Goal: Understand process/instructions: Learn how to perform a task or action

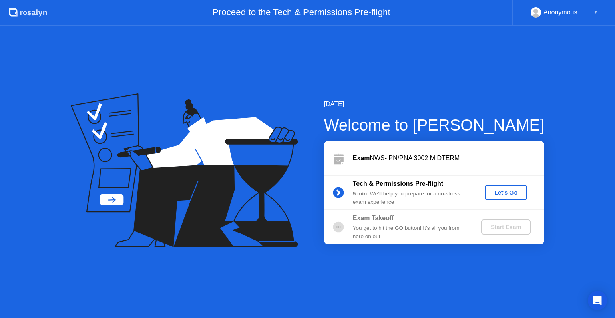
click at [497, 193] on div "Let's Go" at bounding box center [506, 192] width 36 height 6
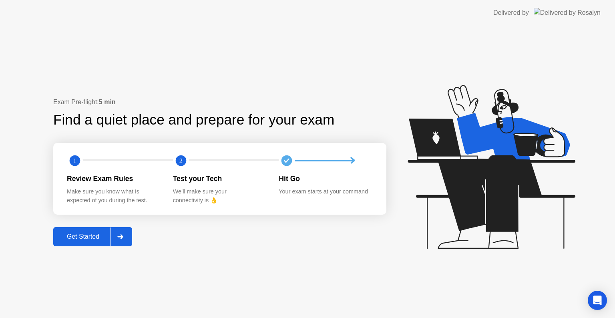
click at [90, 235] on div "Get Started" at bounding box center [83, 236] width 55 height 7
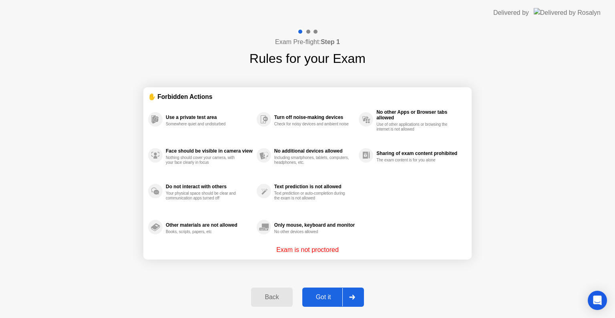
click at [358, 295] on div at bounding box center [351, 297] width 19 height 18
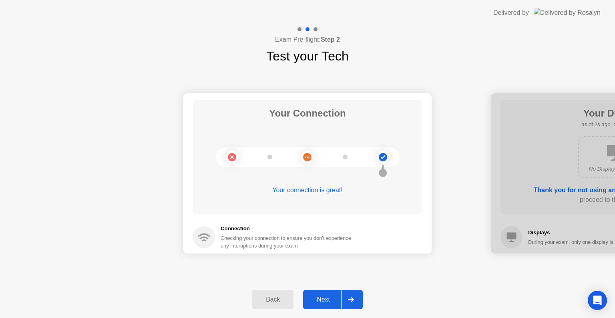
click at [358, 295] on div at bounding box center [350, 299] width 19 height 18
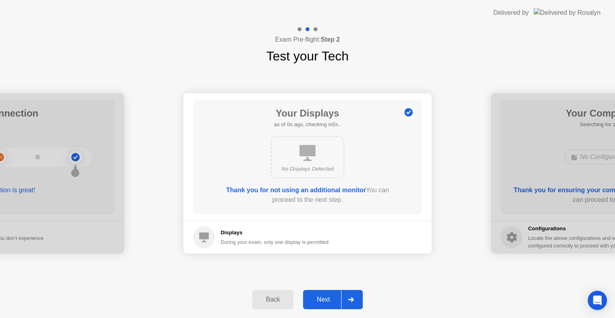
click at [358, 295] on div at bounding box center [350, 299] width 19 height 18
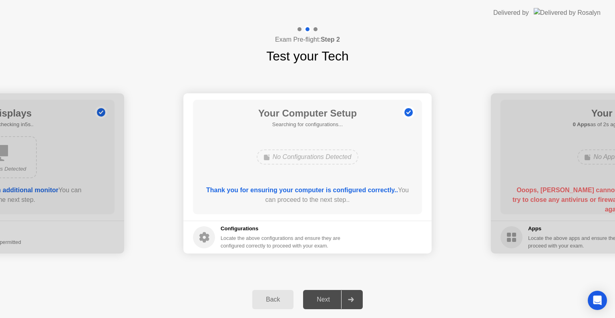
click at [358, 295] on div at bounding box center [350, 299] width 19 height 18
click at [349, 299] on icon at bounding box center [351, 299] width 6 height 5
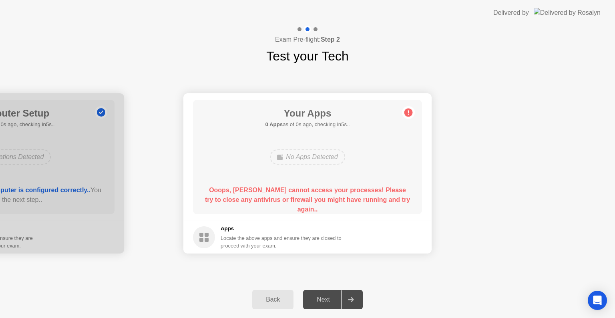
click at [349, 299] on icon at bounding box center [351, 299] width 6 height 5
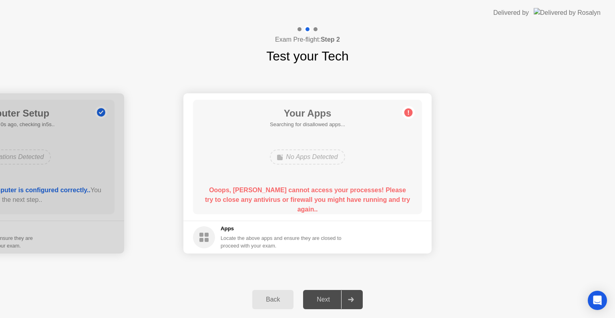
click at [349, 299] on icon at bounding box center [351, 299] width 6 height 5
click at [410, 116] on circle at bounding box center [408, 112] width 8 height 8
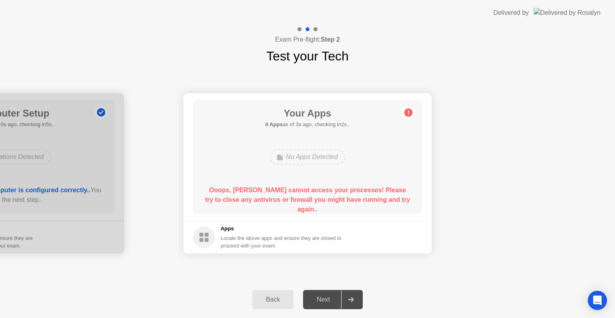
click at [410, 116] on circle at bounding box center [408, 112] width 8 height 8
click at [351, 291] on div at bounding box center [350, 299] width 19 height 18
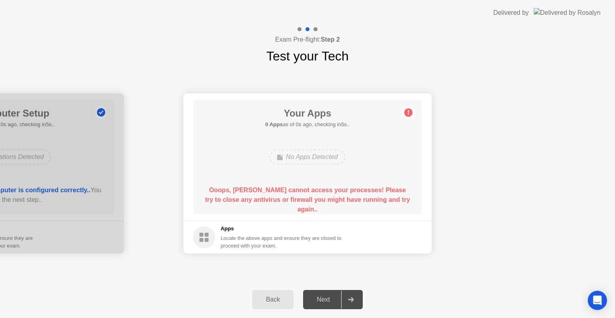
click at [351, 291] on div at bounding box center [350, 299] width 19 height 18
click at [283, 296] on div "Back" at bounding box center [273, 299] width 36 height 7
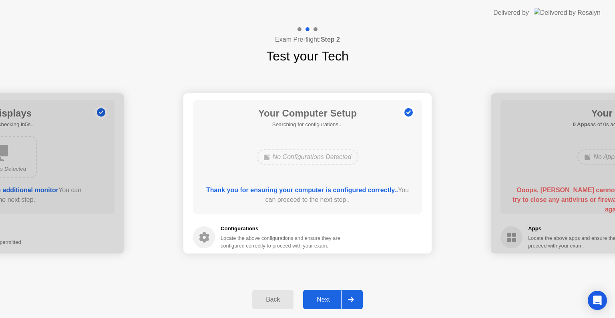
click at [283, 296] on div "Back" at bounding box center [273, 299] width 36 height 7
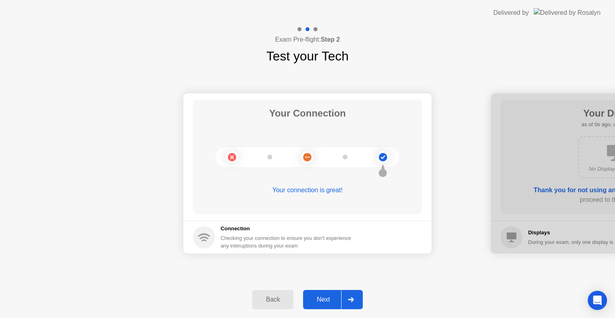
click at [283, 296] on div "Back" at bounding box center [273, 299] width 36 height 7
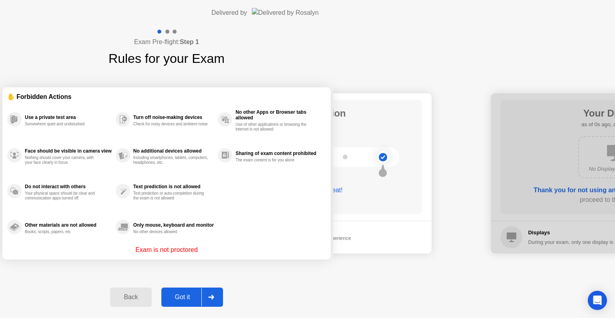
click at [149, 296] on div "Back" at bounding box center [131, 296] width 36 height 7
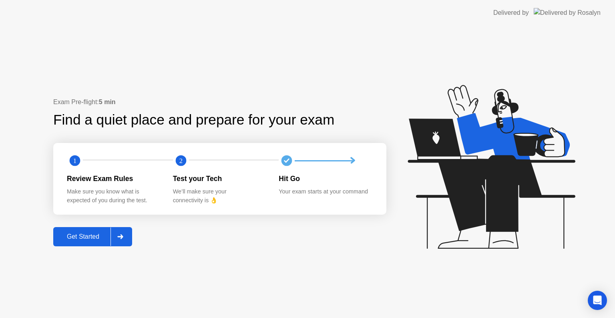
click at [84, 239] on div "Get Started" at bounding box center [83, 236] width 55 height 7
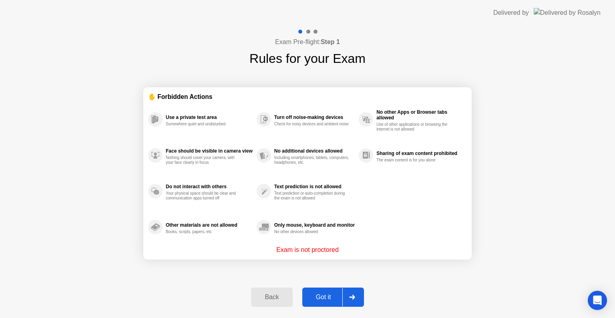
click at [323, 293] on div "Got it" at bounding box center [324, 296] width 38 height 7
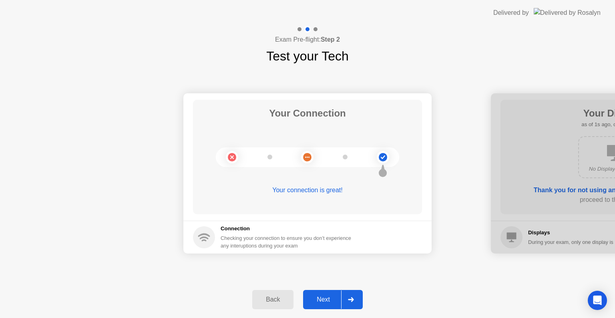
click at [323, 293] on button "Next" at bounding box center [333, 299] width 60 height 19
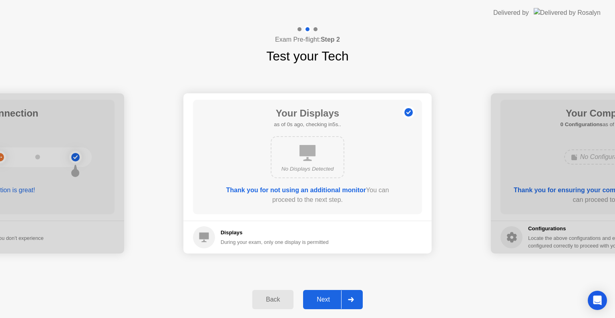
click at [323, 293] on button "Next" at bounding box center [333, 299] width 60 height 19
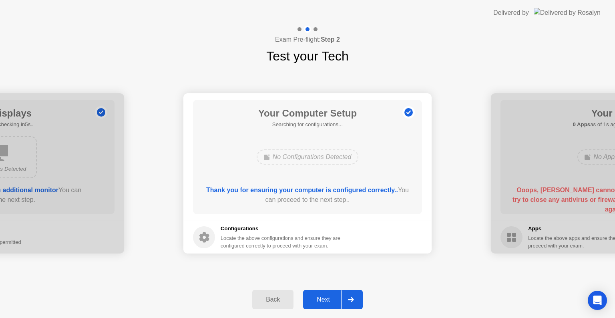
click at [323, 293] on button "Next" at bounding box center [333, 299] width 60 height 19
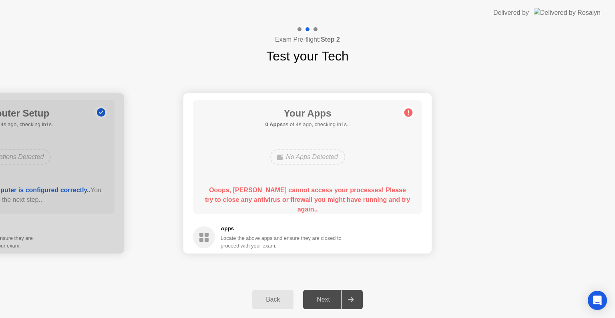
click at [395, 216] on main "Your Apps 0 Apps as of 4s ago, checking in1s.. No Apps Detected Ooops, [PERSON_…" at bounding box center [307, 156] width 248 height 127
